Goal: Information Seeking & Learning: Learn about a topic

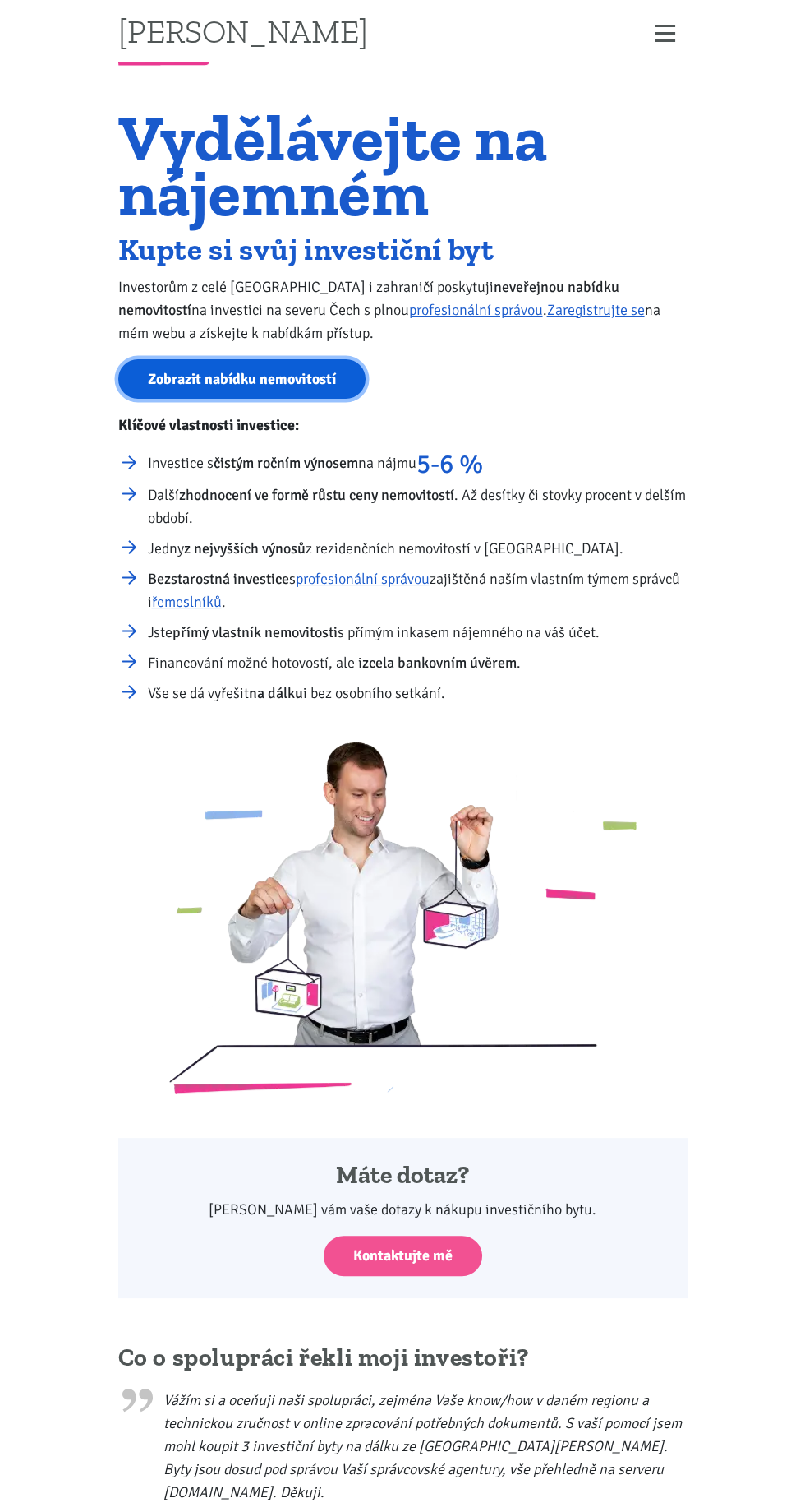
click at [213, 380] on link "Zobrazit nabídku nemovitostí" at bounding box center [242, 379] width 247 height 40
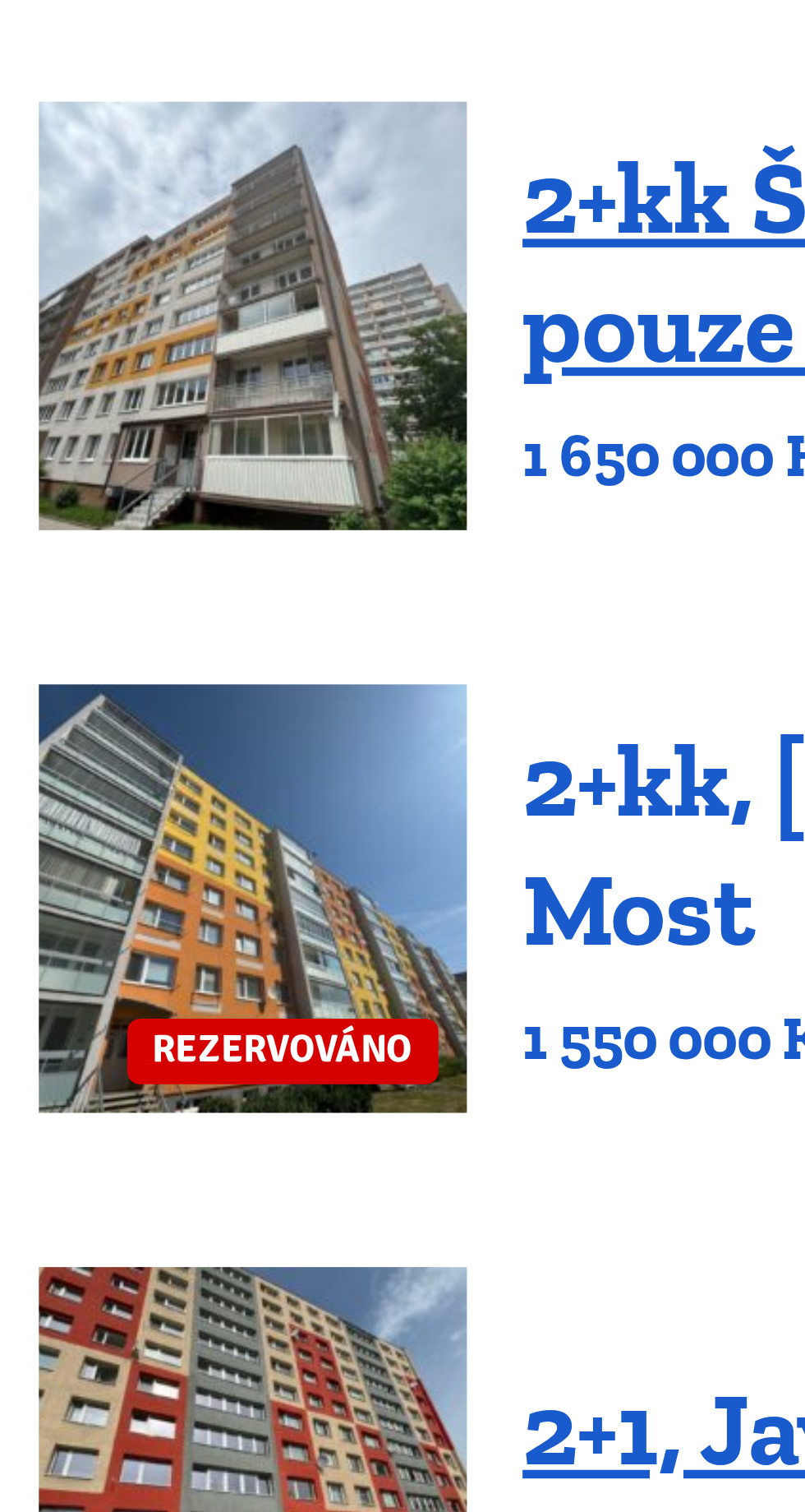
click at [313, 1010] on link "2+kk, Josefa Ševčíka 952/15, Most" at bounding box center [458, 1002] width 402 height 73
